Goal: Task Accomplishment & Management: Manage account settings

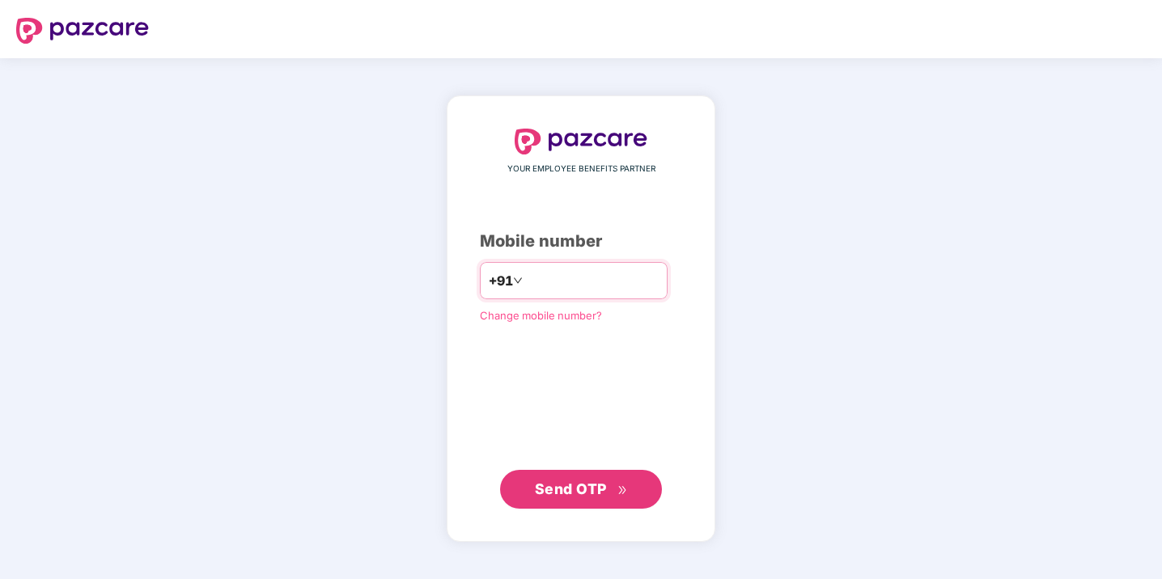
type input "*"
type input "**********"
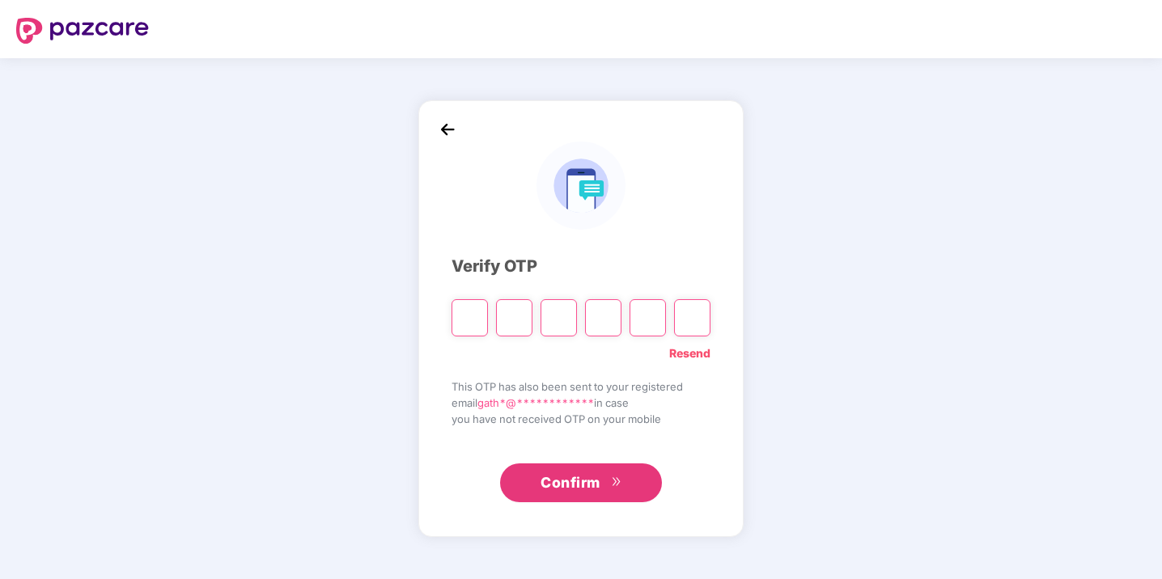
type input "*"
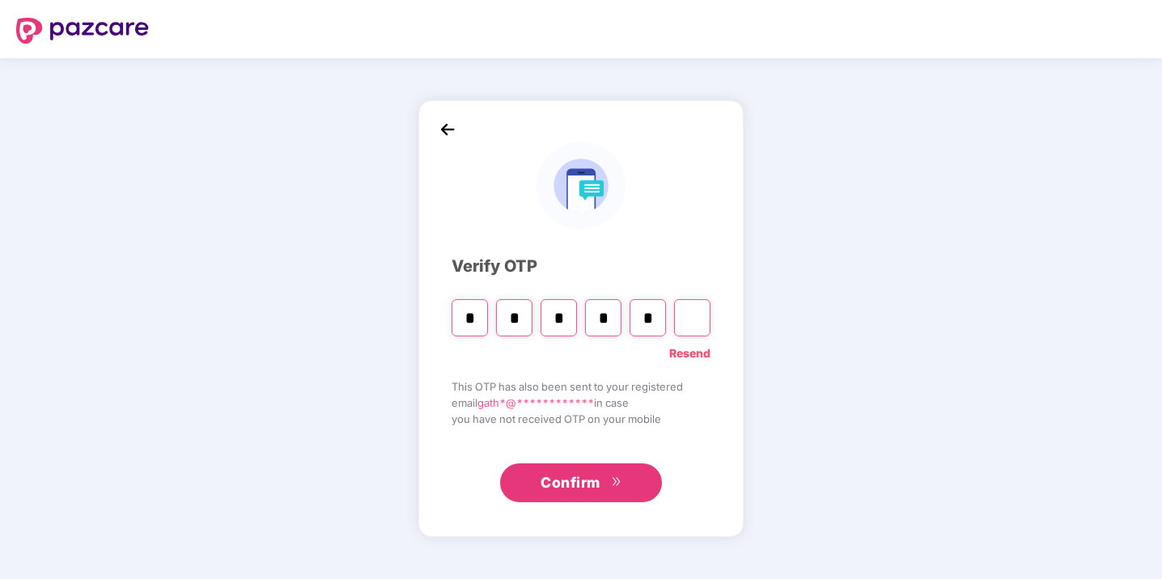
type input "*"
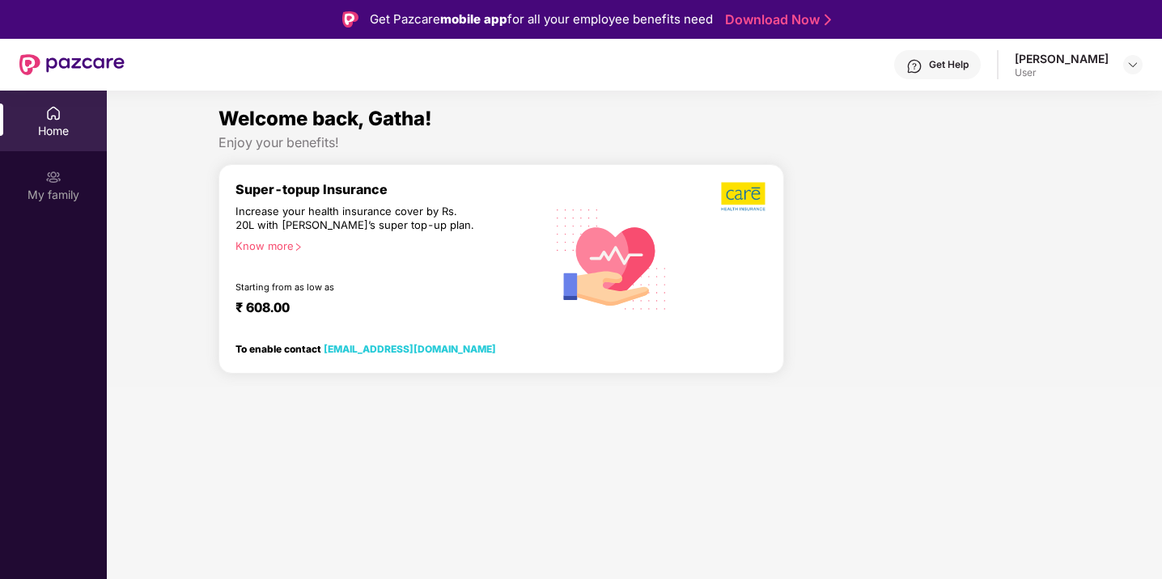
click at [1067, 66] on div "User" at bounding box center [1062, 72] width 94 height 13
click at [838, 431] on section "Welcome back, Gatha! Enjoy your benefits! Super-topup Insurance Increase your h…" at bounding box center [634, 380] width 1055 height 579
click at [1134, 66] on img at bounding box center [1133, 64] width 13 height 13
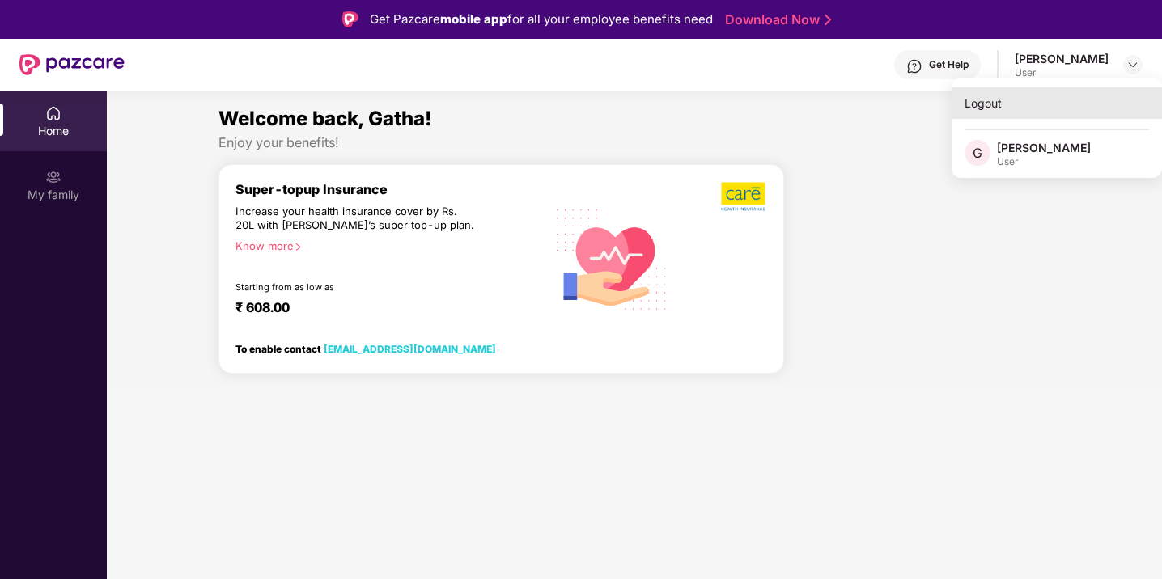
click at [992, 103] on div "Logout" at bounding box center [1057, 103] width 210 height 32
